Goal: Find specific page/section: Find specific page/section

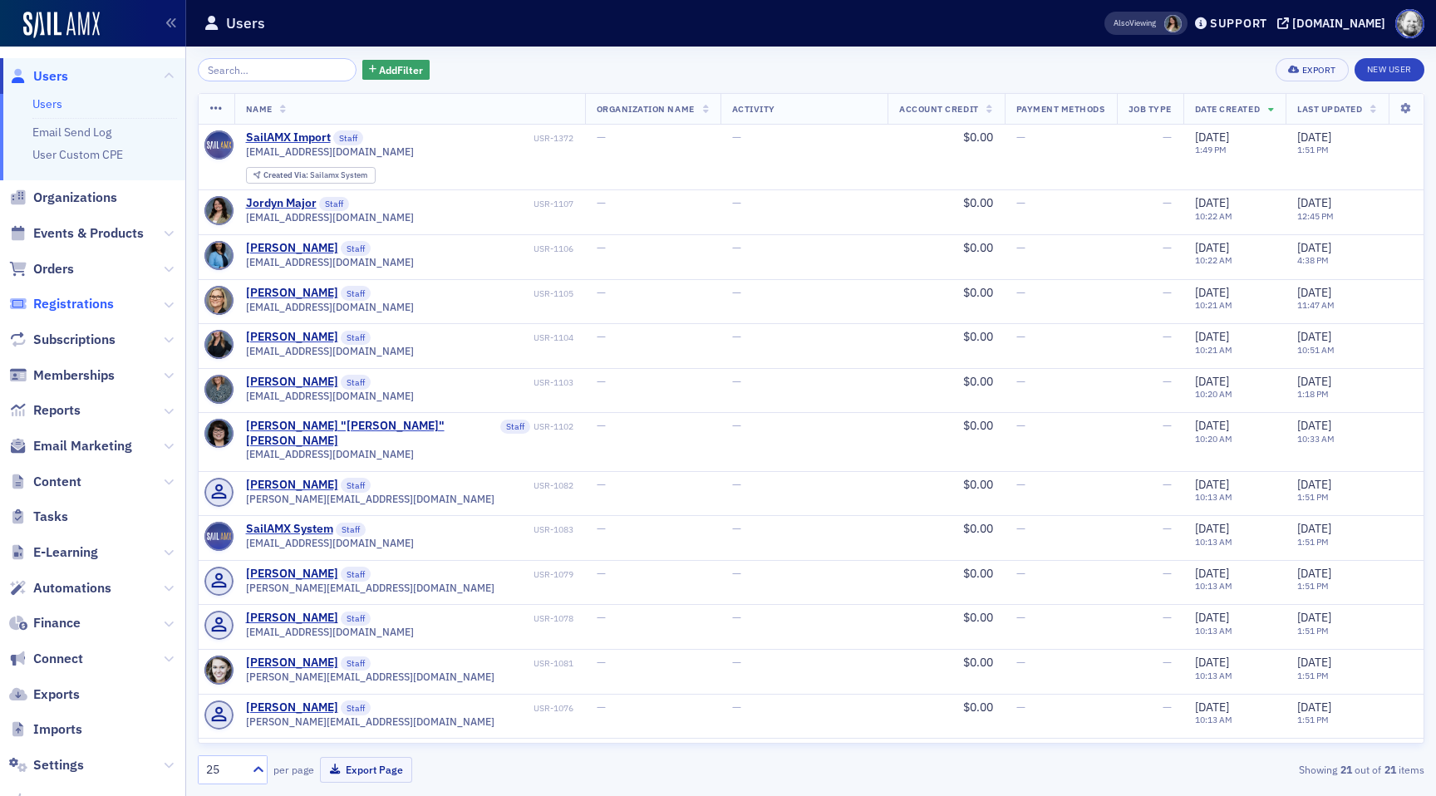
scroll to position [92, 0]
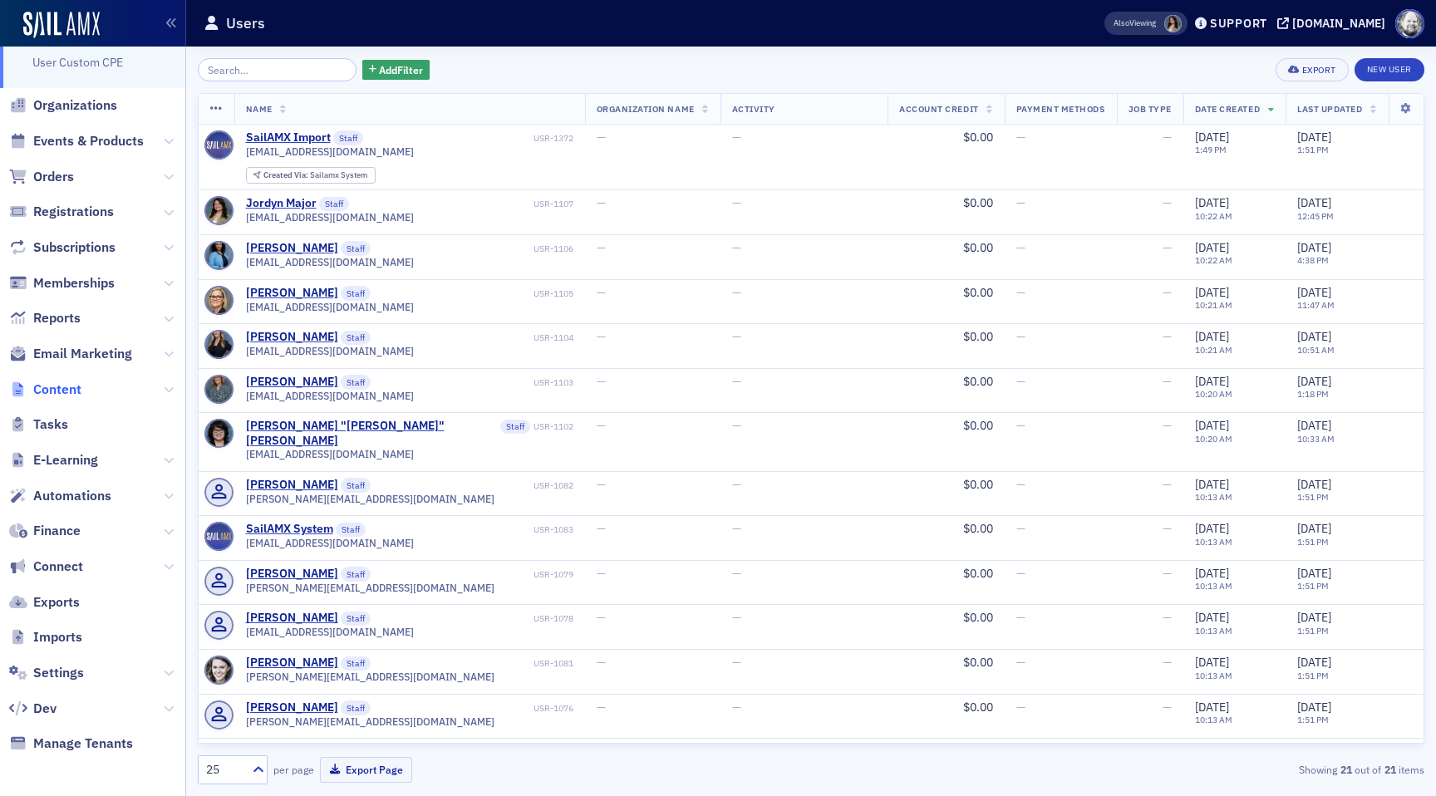
click at [66, 394] on span "Content" at bounding box center [57, 390] width 48 height 18
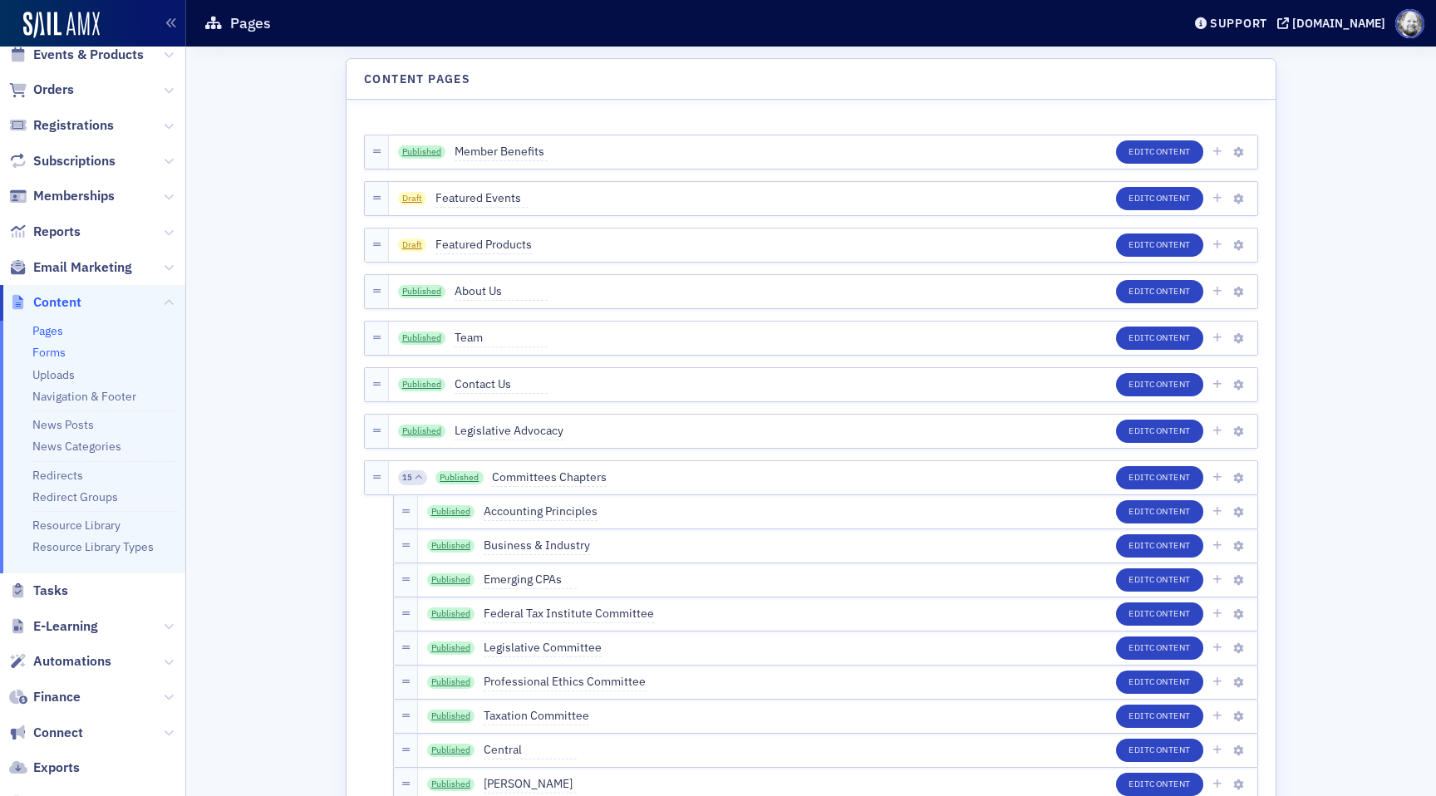
click at [49, 354] on link "Forms" at bounding box center [48, 352] width 33 height 15
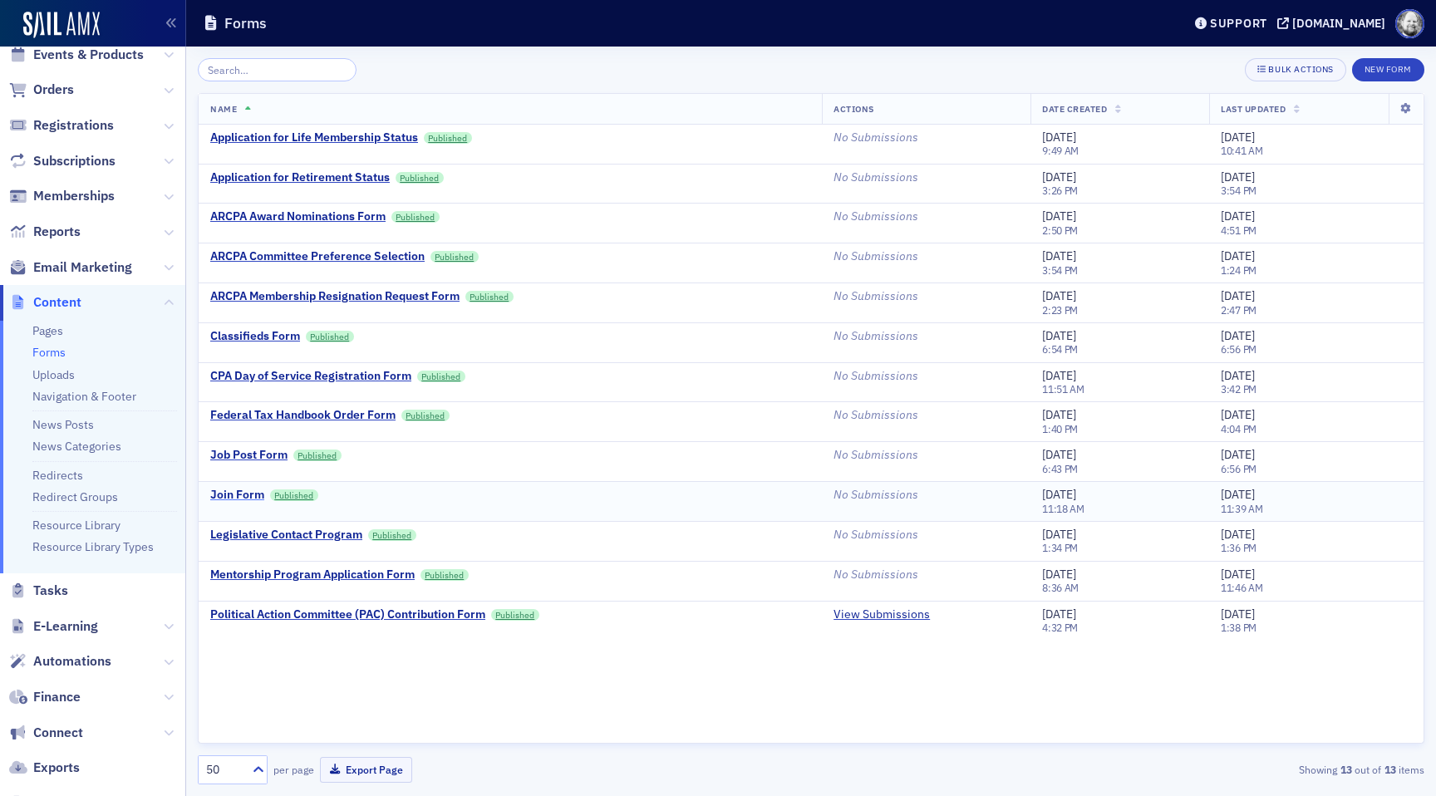
click at [248, 498] on div "Join Form" at bounding box center [237, 495] width 54 height 15
